Goal: Information Seeking & Learning: Find specific fact

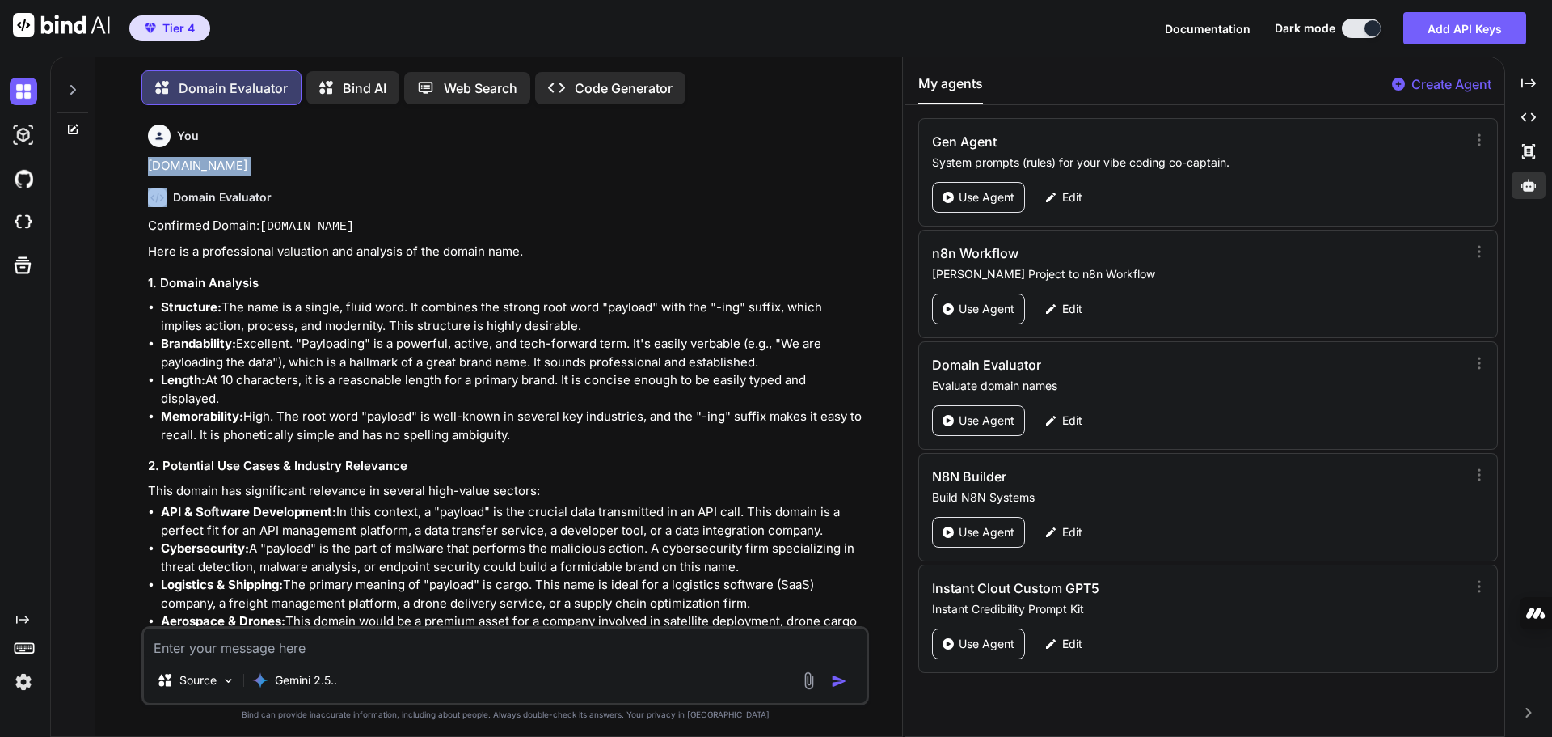
scroll to position [3632, 0]
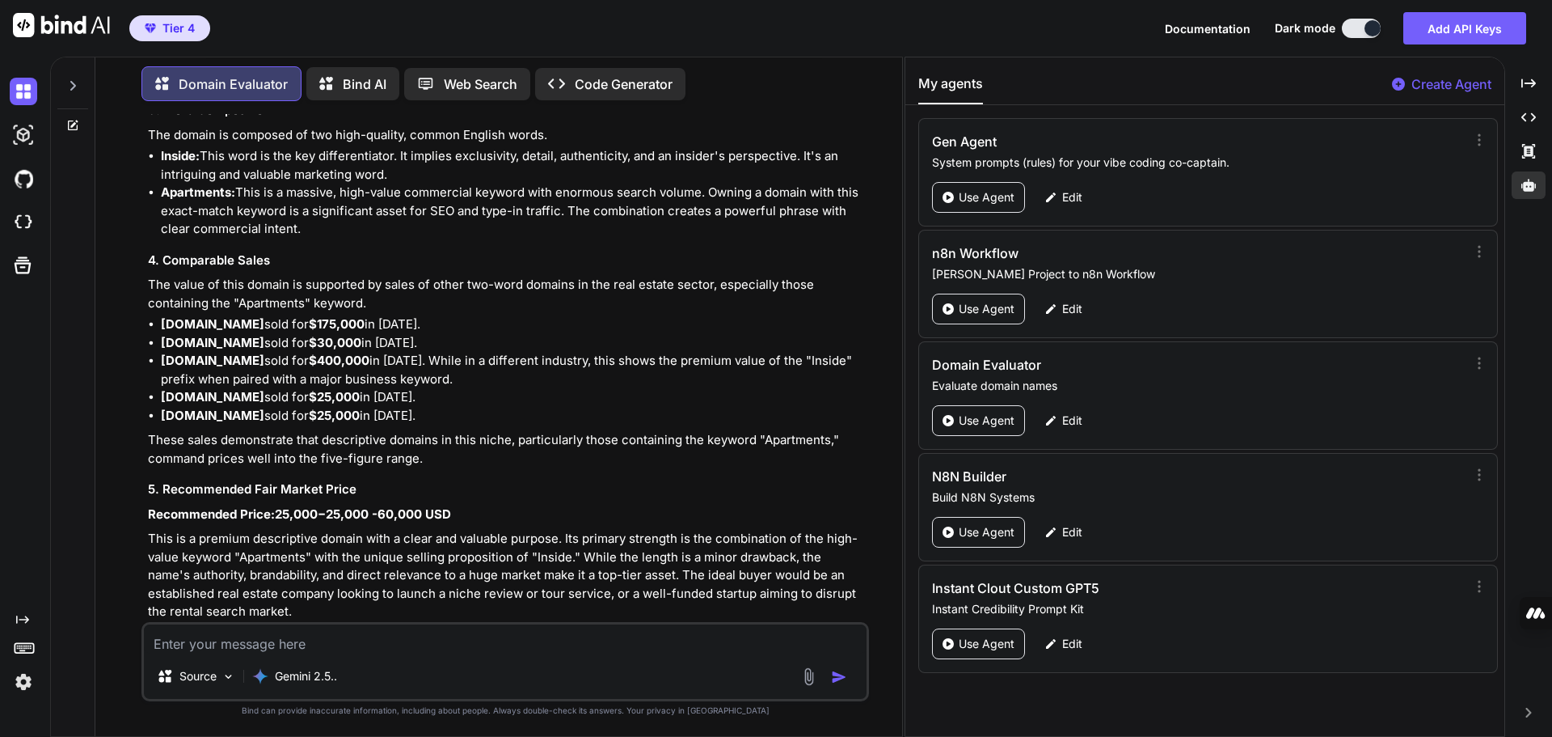
click at [208, 641] on textarea at bounding box center [505, 638] width 723 height 29
paste textarea "[DOMAIN_NAME]"
click at [845, 679] on img "button" at bounding box center [839, 677] width 16 height 16
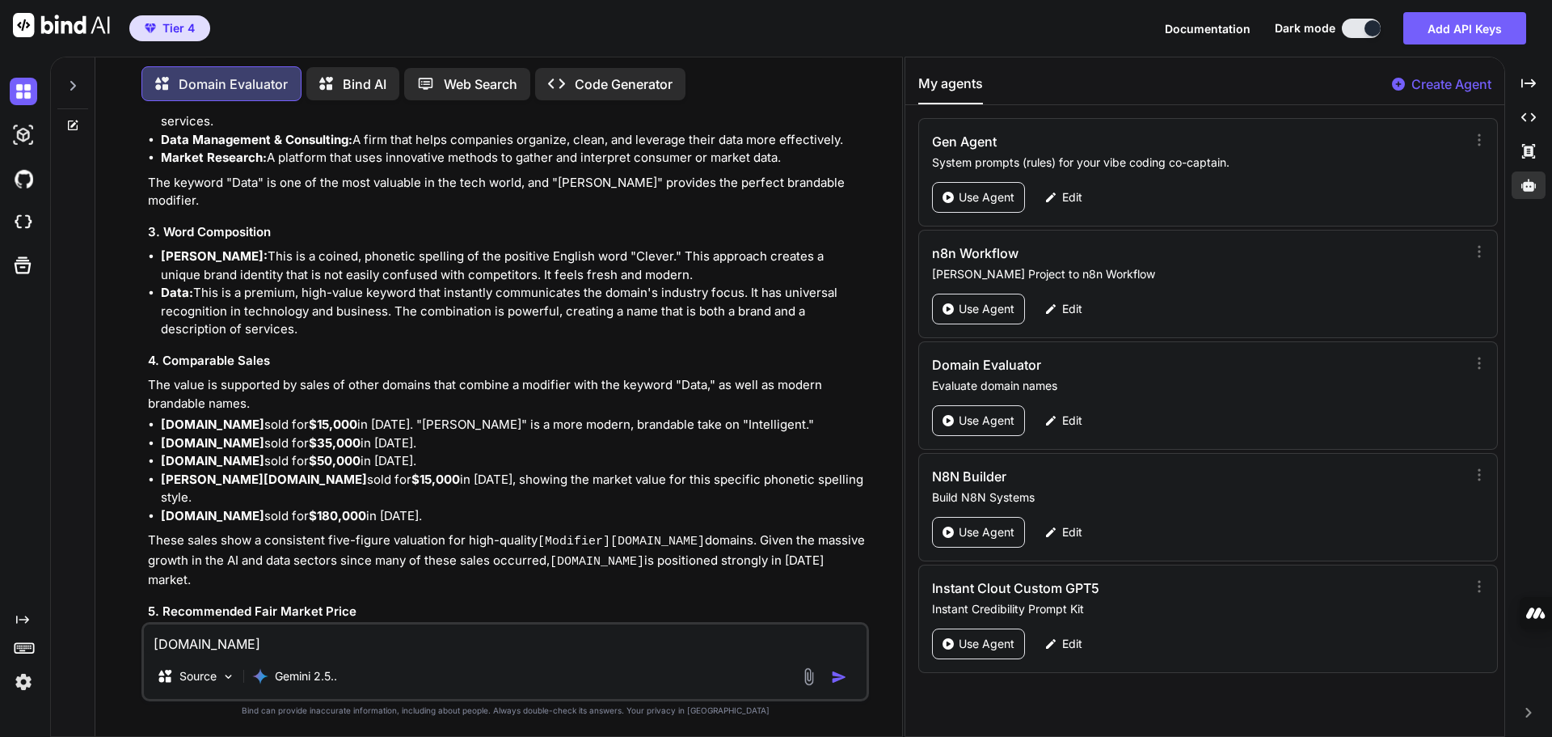
scroll to position [4671, 0]
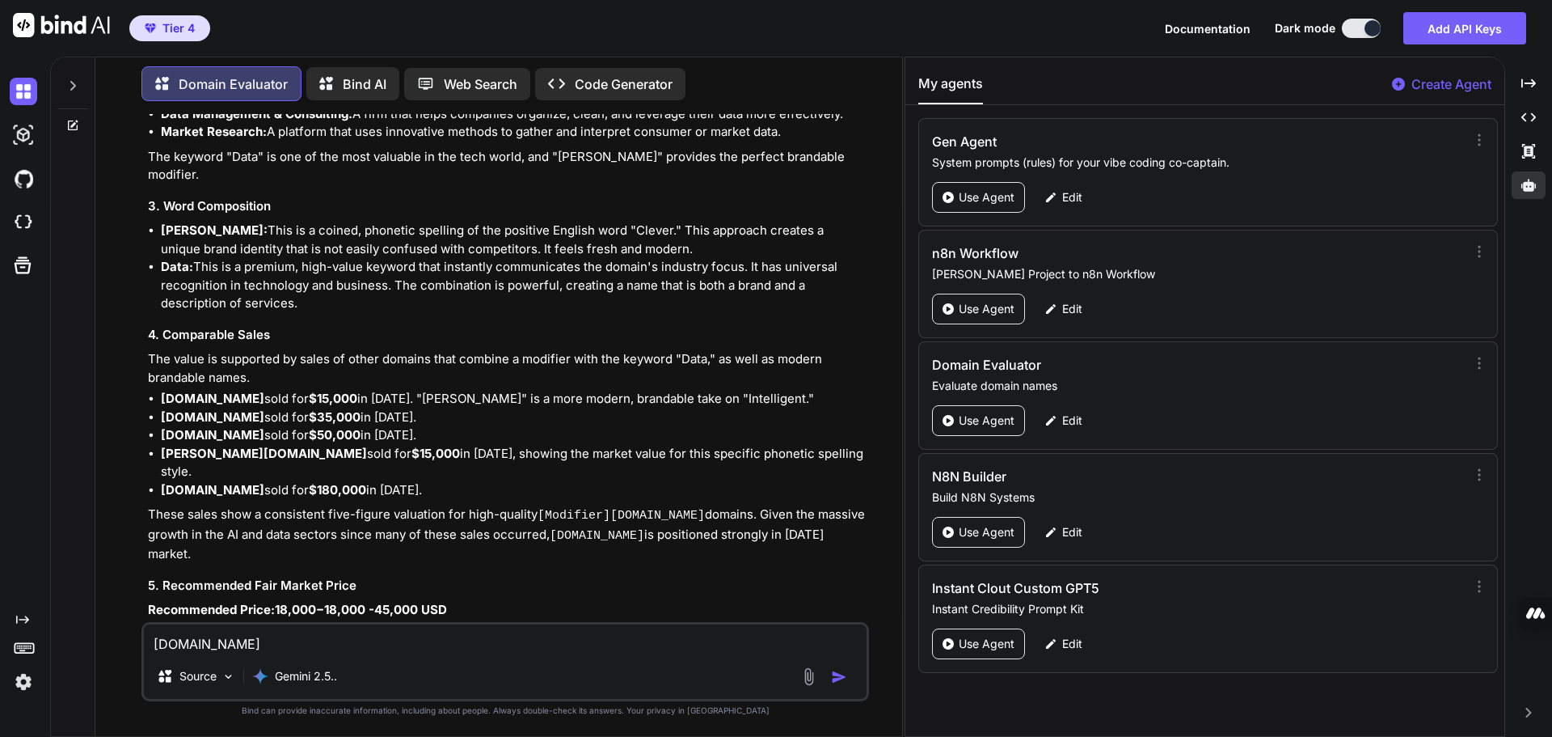
click at [277, 639] on textarea "[DOMAIN_NAME]" at bounding box center [505, 638] width 723 height 29
paste textarea "[DOMAIN_NAME]"
type textarea "[DOMAIN_NAME]"
click at [834, 679] on img "button" at bounding box center [839, 677] width 16 height 16
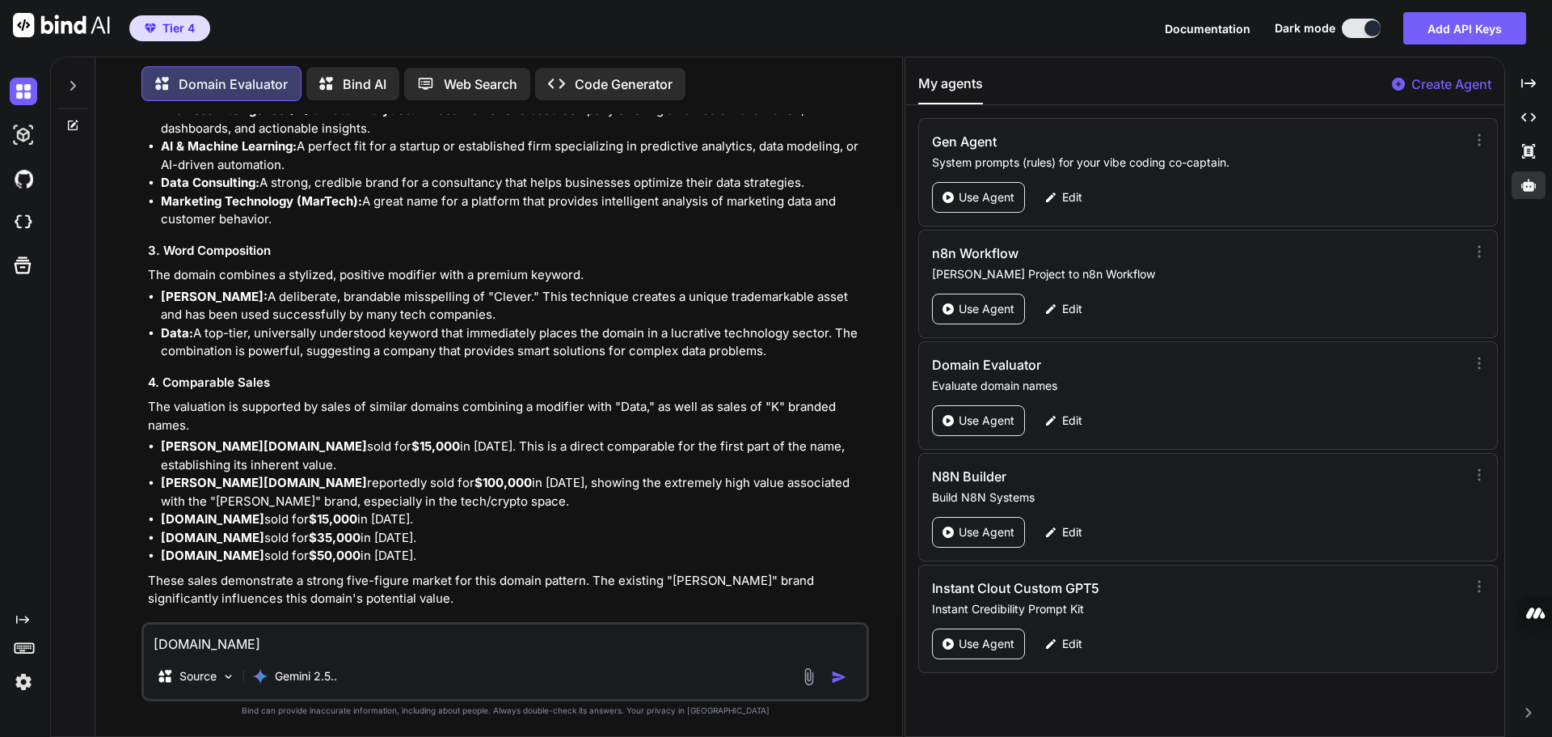
scroll to position [5798, 0]
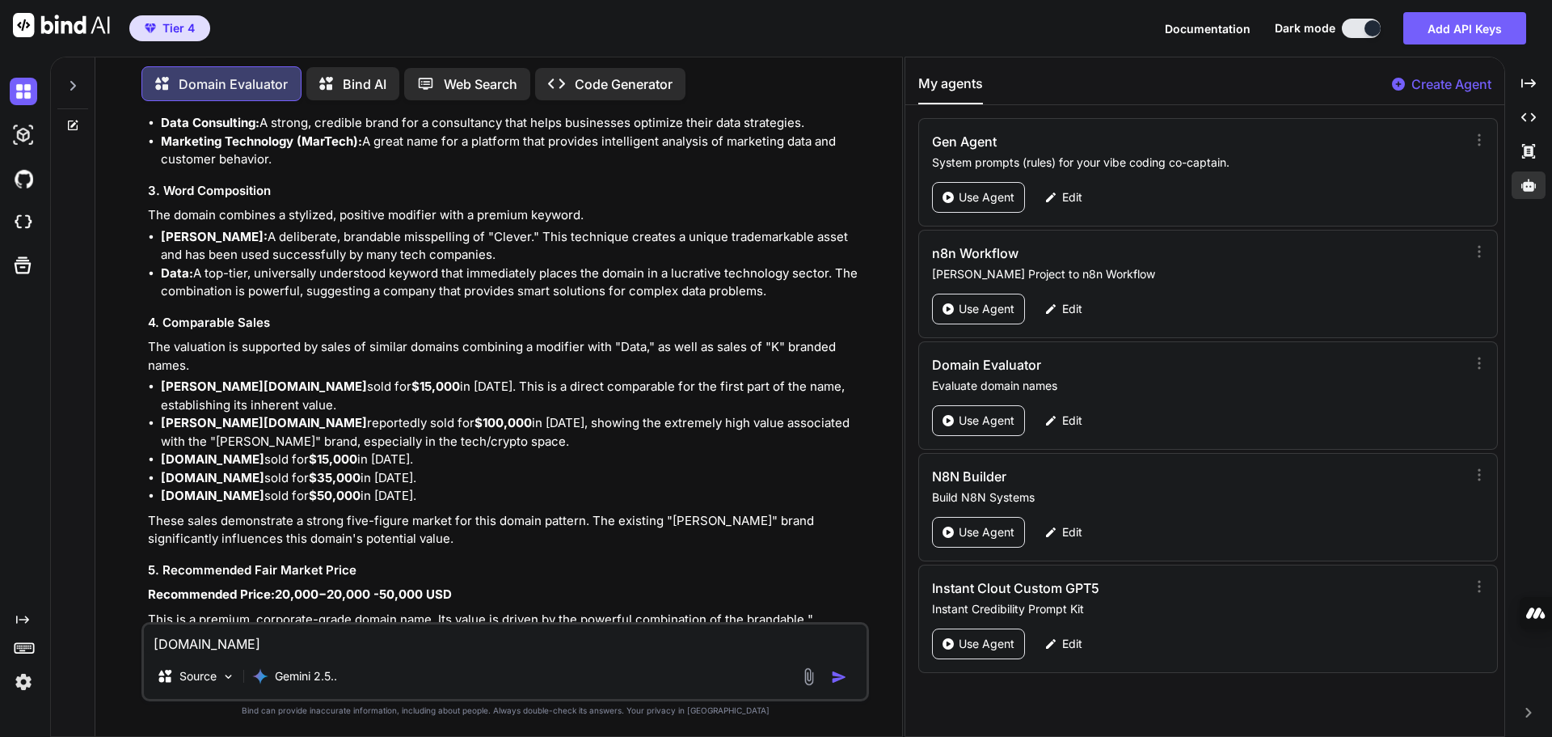
click at [222, 644] on textarea "[DOMAIN_NAME]" at bounding box center [505, 638] width 723 height 29
paste textarea "[DOMAIN_NAME]"
click at [159, 647] on textarea "[DOMAIN_NAME]" at bounding box center [505, 638] width 723 height 29
click at [207, 645] on textarea "[DOMAIN_NAME]" at bounding box center [505, 638] width 723 height 29
type textarea "[DOMAIN_NAME]"
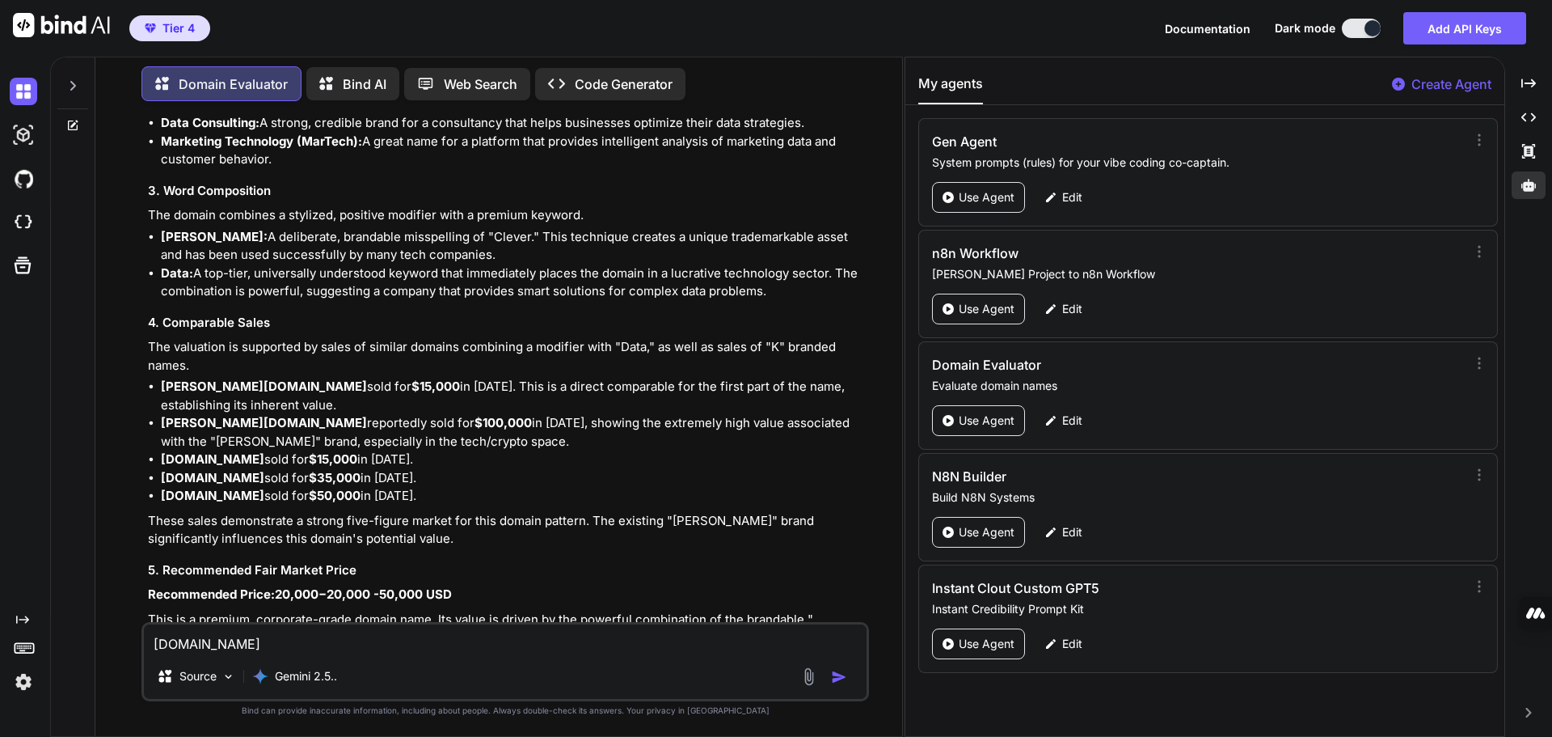
click at [838, 682] on img "button" at bounding box center [839, 677] width 16 height 16
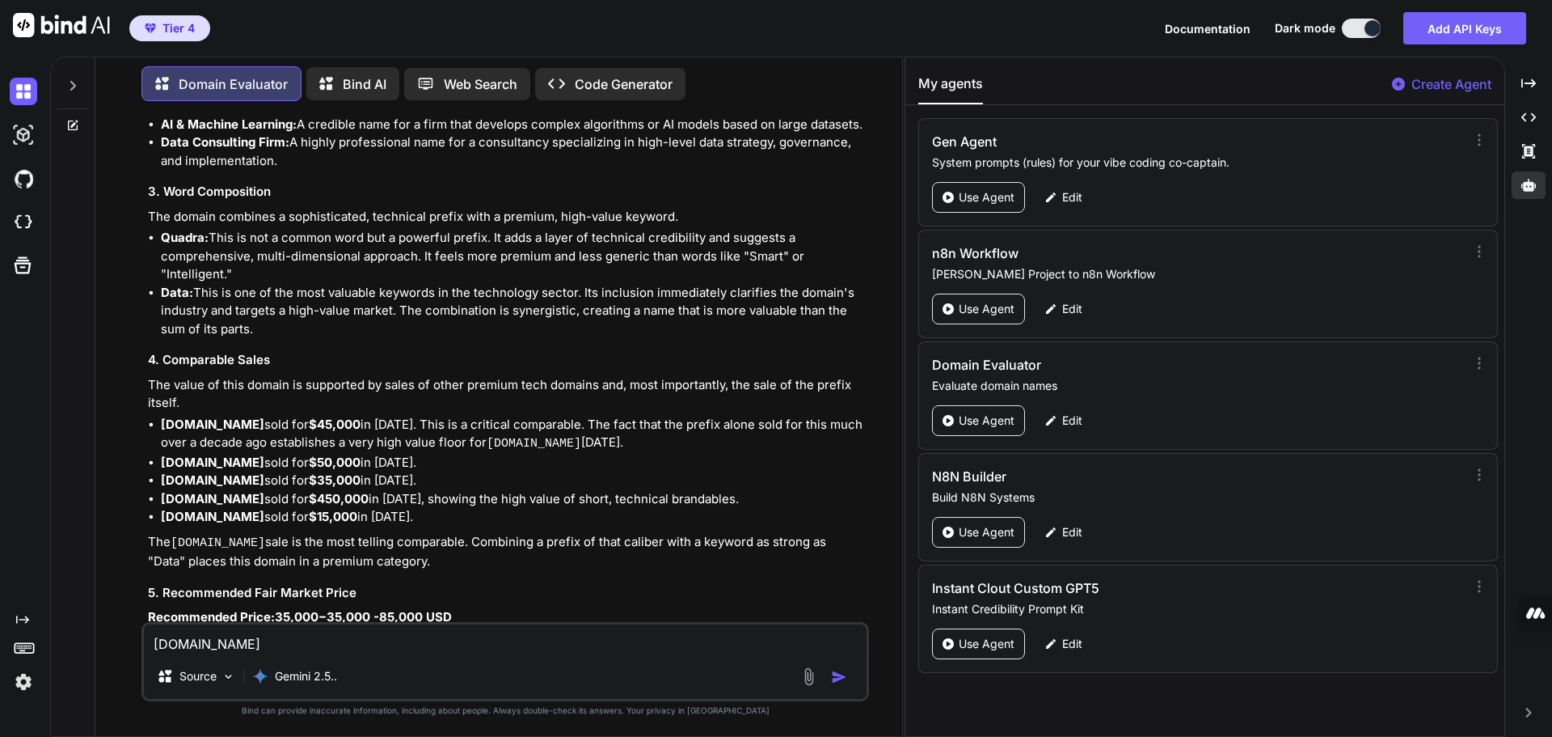
scroll to position [6924, 0]
drag, startPoint x: 235, startPoint y: 293, endPoint x: 165, endPoint y: 298, distance: 70.5
click at [165, 418] on li "[DOMAIN_NAME] sold for $45,000 in [DATE]. This is a critical comparable. The fa…" at bounding box center [513, 437] width 705 height 38
